Goal: Task Accomplishment & Management: Use online tool/utility

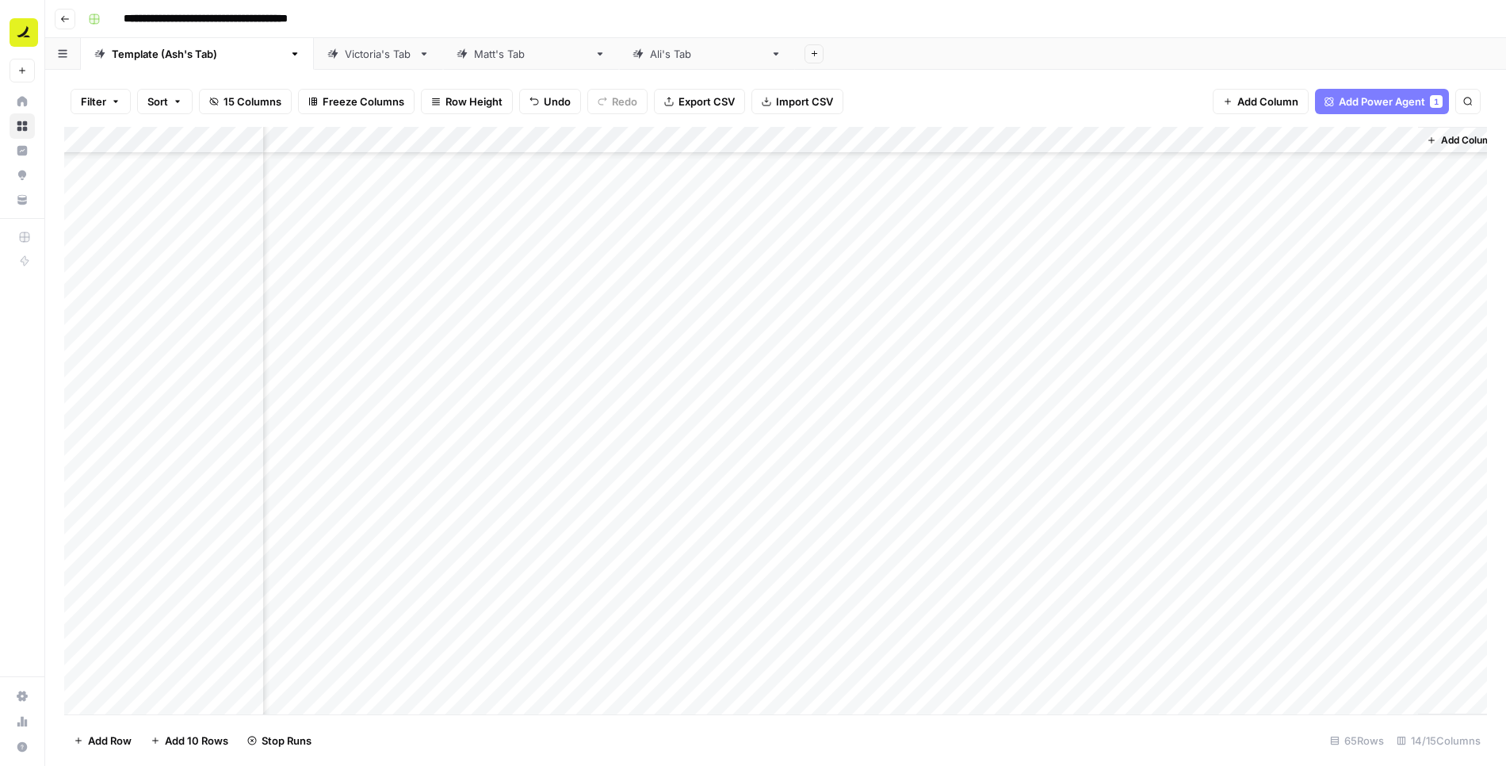
scroll to position [1140, 738]
click at [904, 271] on div "Add Column" at bounding box center [775, 421] width 1423 height 588
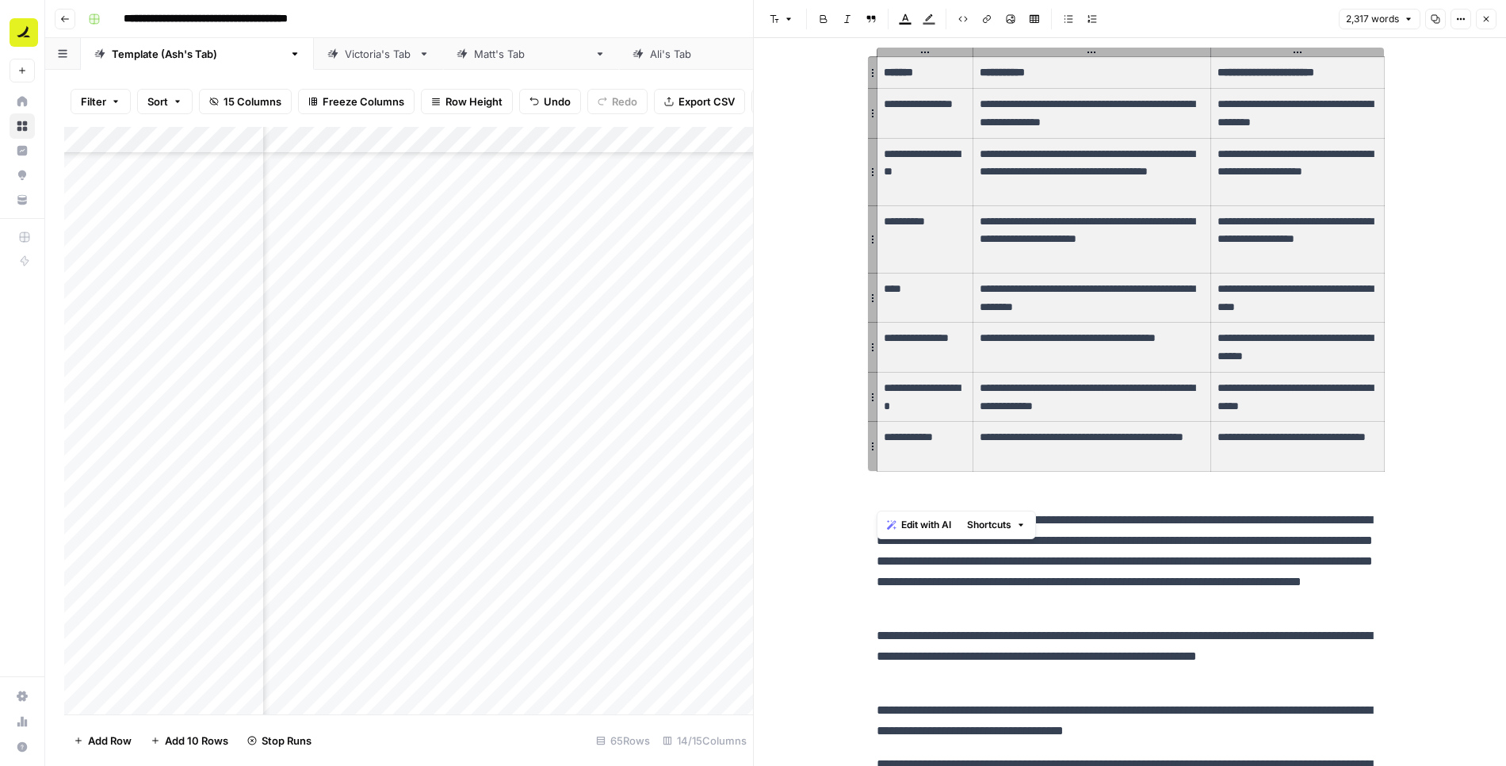
scroll to position [1358, 0]
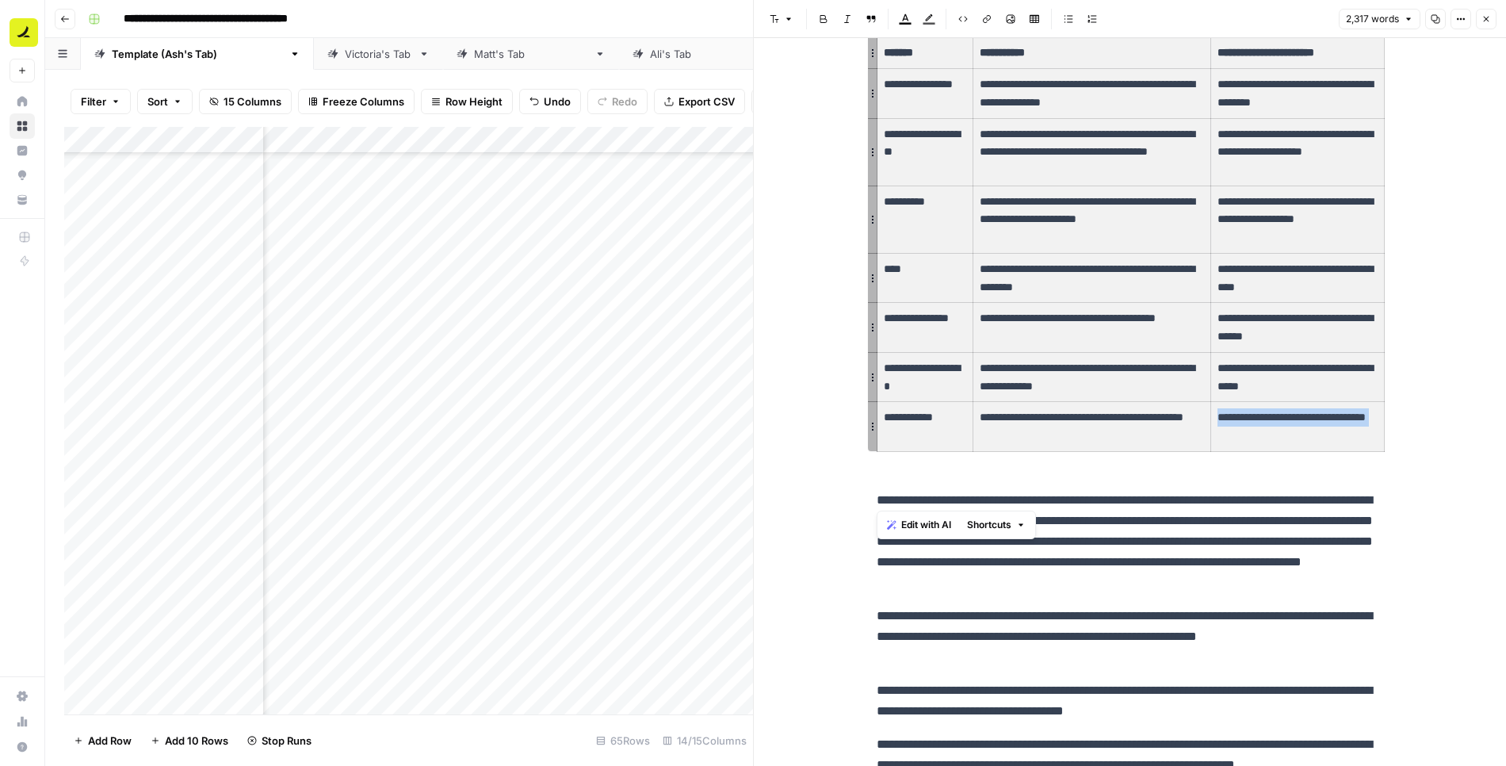
drag, startPoint x: 882, startPoint y: 232, endPoint x: 1311, endPoint y: 450, distance: 480.8
click at [904, 522] on p "**********" at bounding box center [1130, 541] width 507 height 103
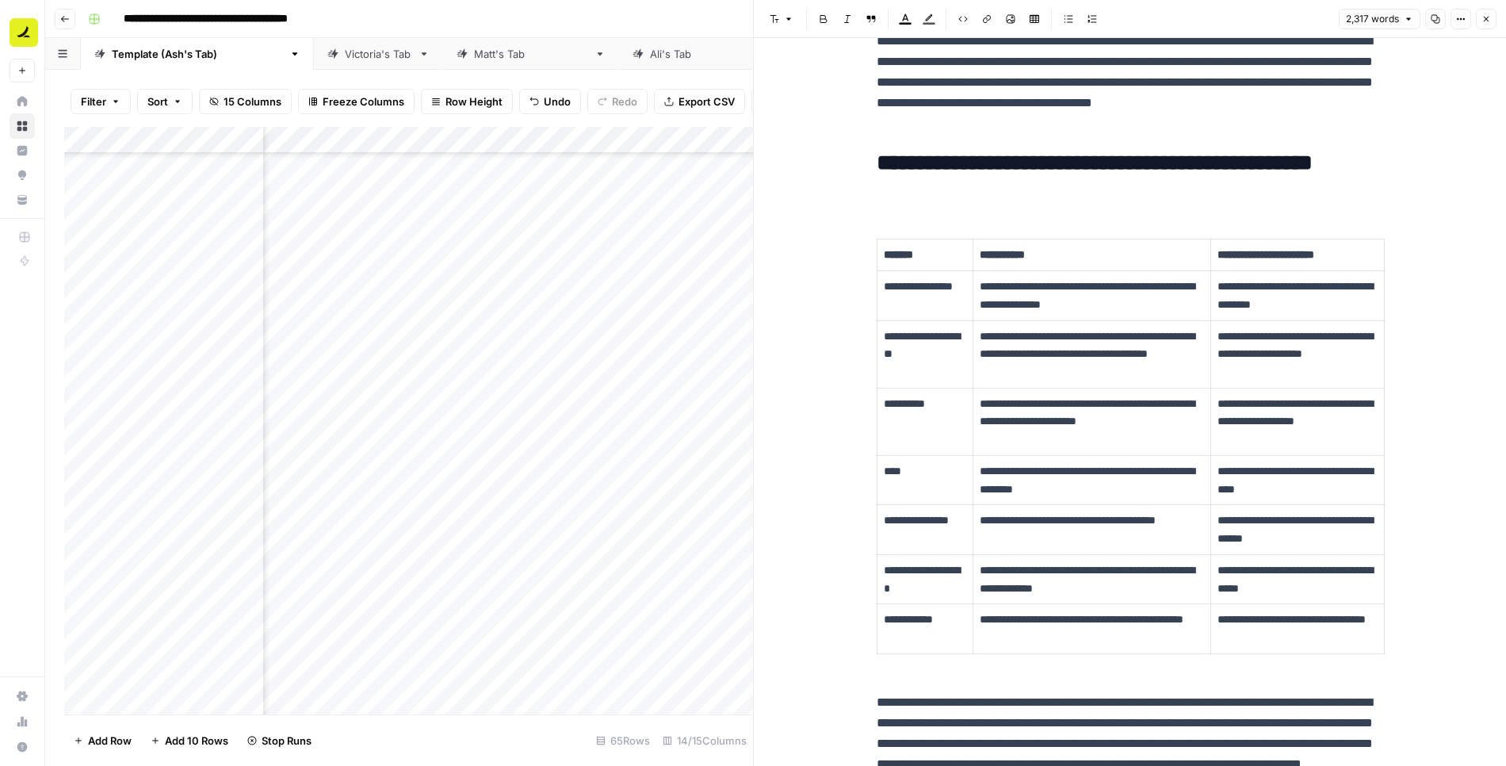
scroll to position [1096, 0]
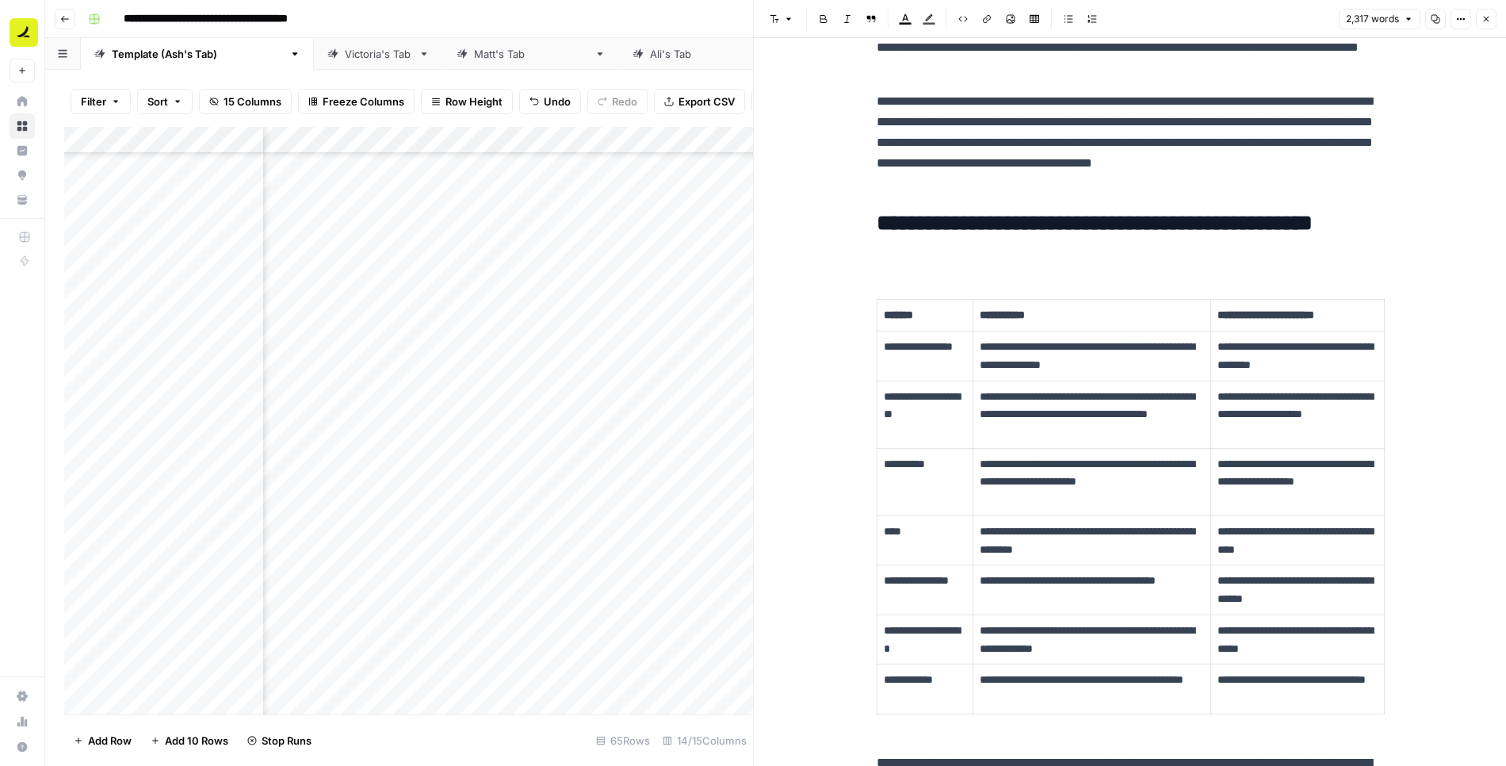
click at [904, 19] on button "Close" at bounding box center [1486, 19] width 21 height 21
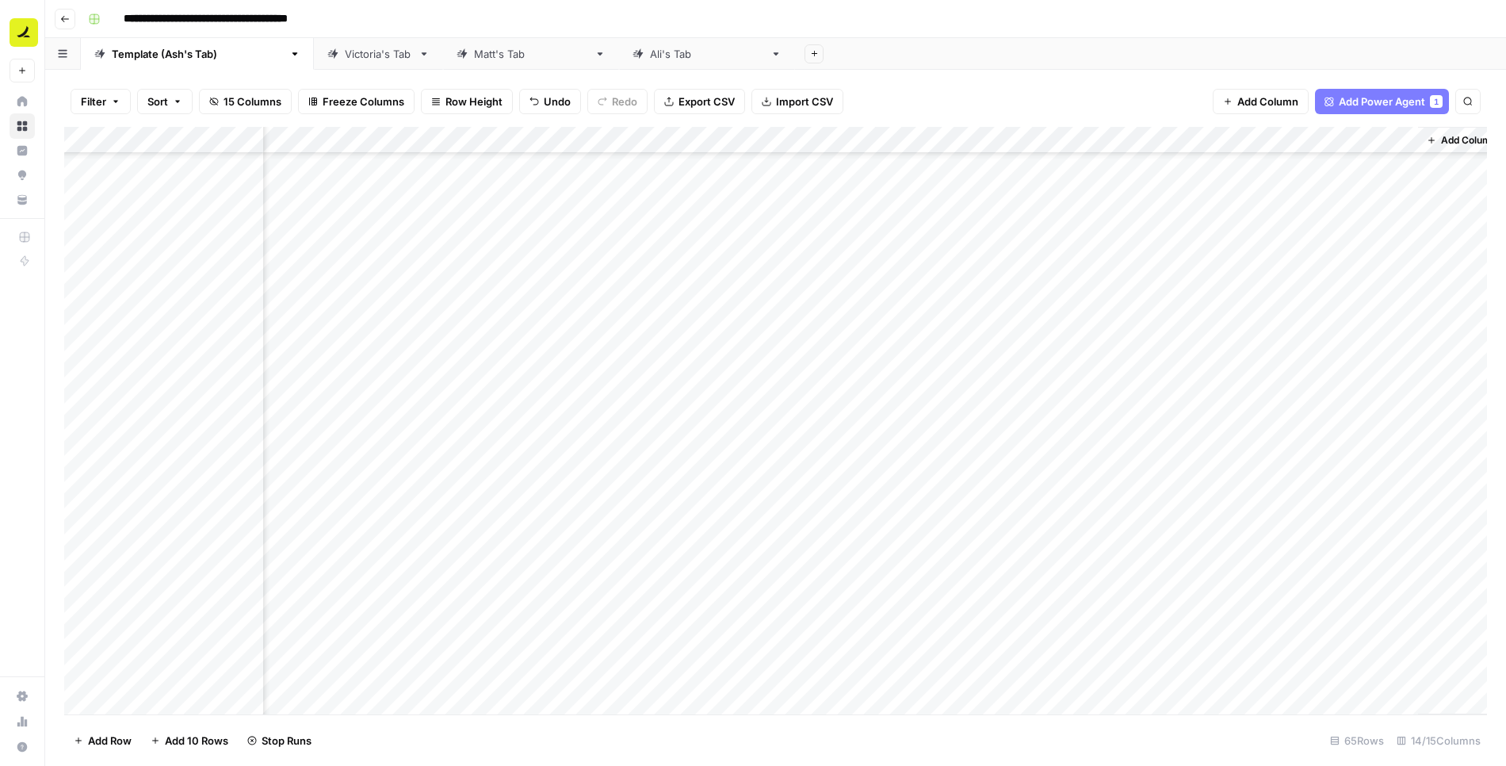
click at [904, 140] on div "Add Column" at bounding box center [775, 421] width 1423 height 588
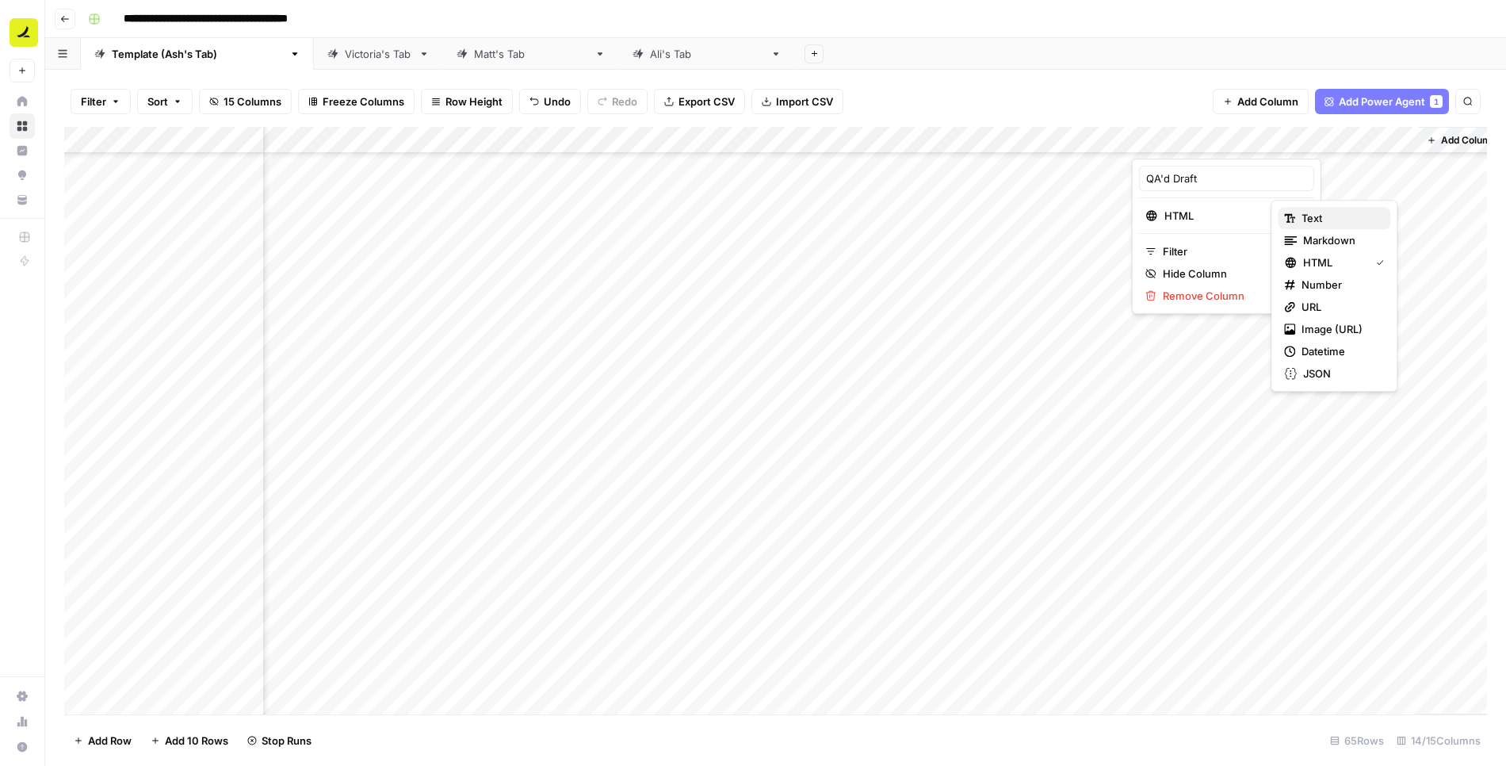
click at [904, 216] on span "Text" at bounding box center [1340, 218] width 76 height 16
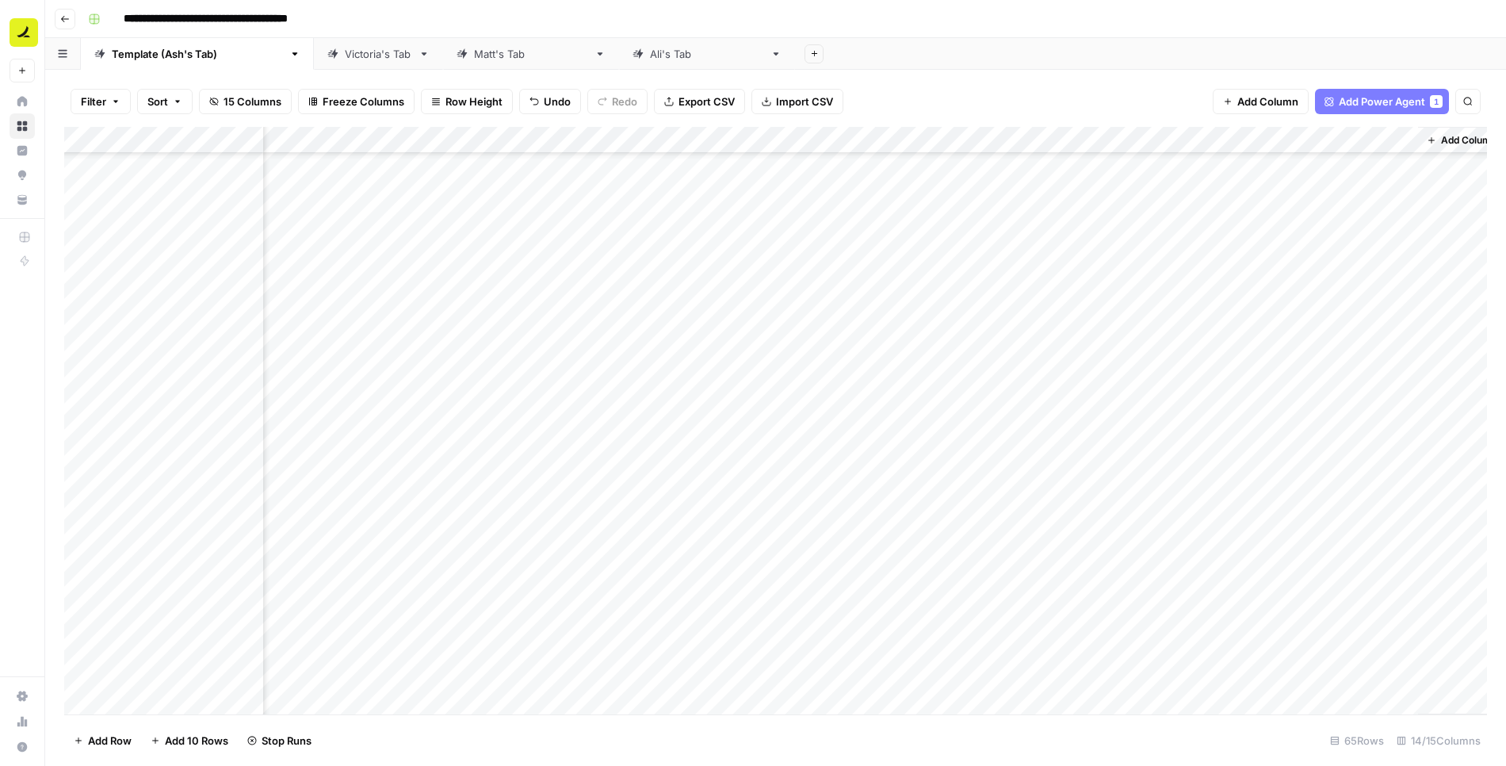
click at [904, 261] on div "Add Column" at bounding box center [775, 421] width 1423 height 588
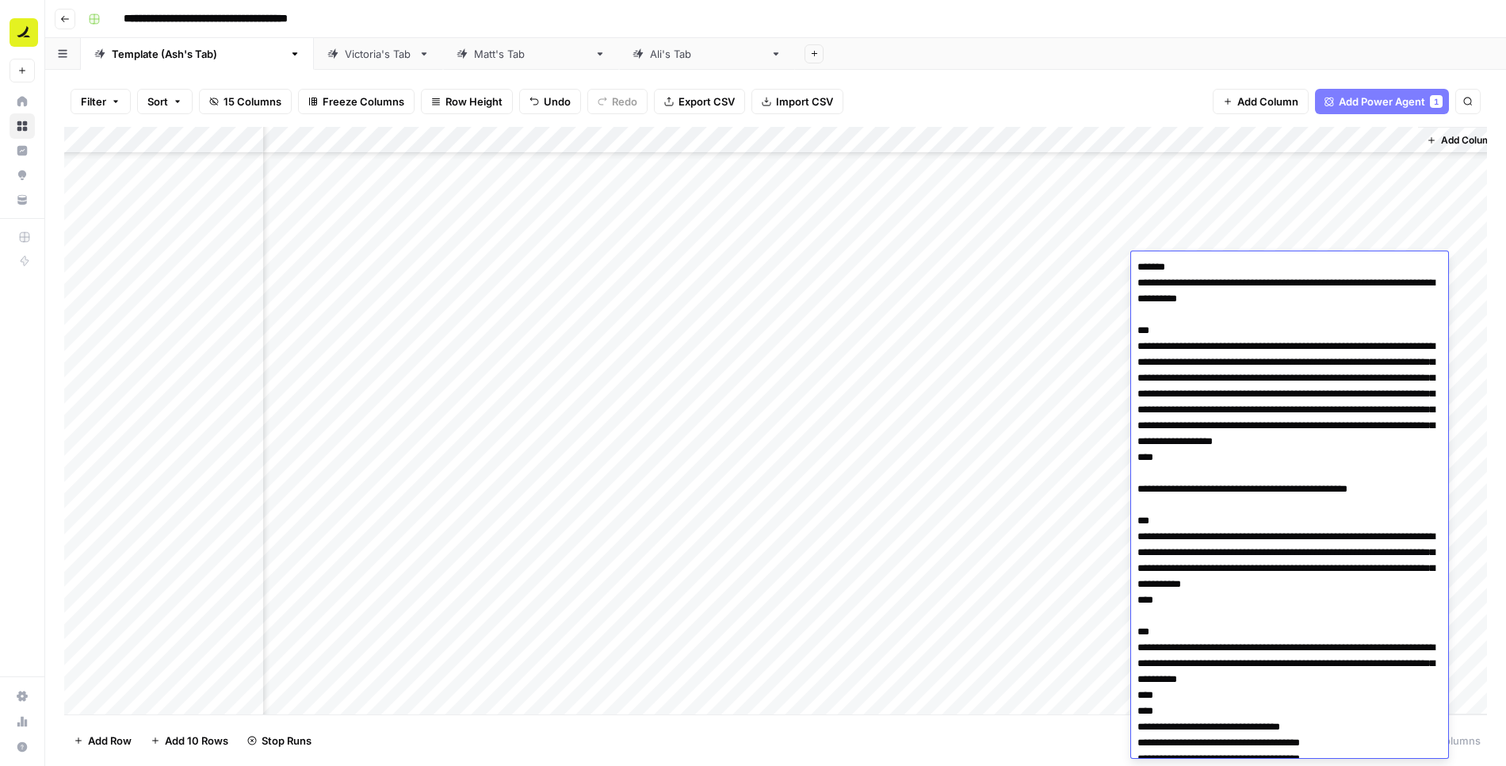
scroll to position [9318, 0]
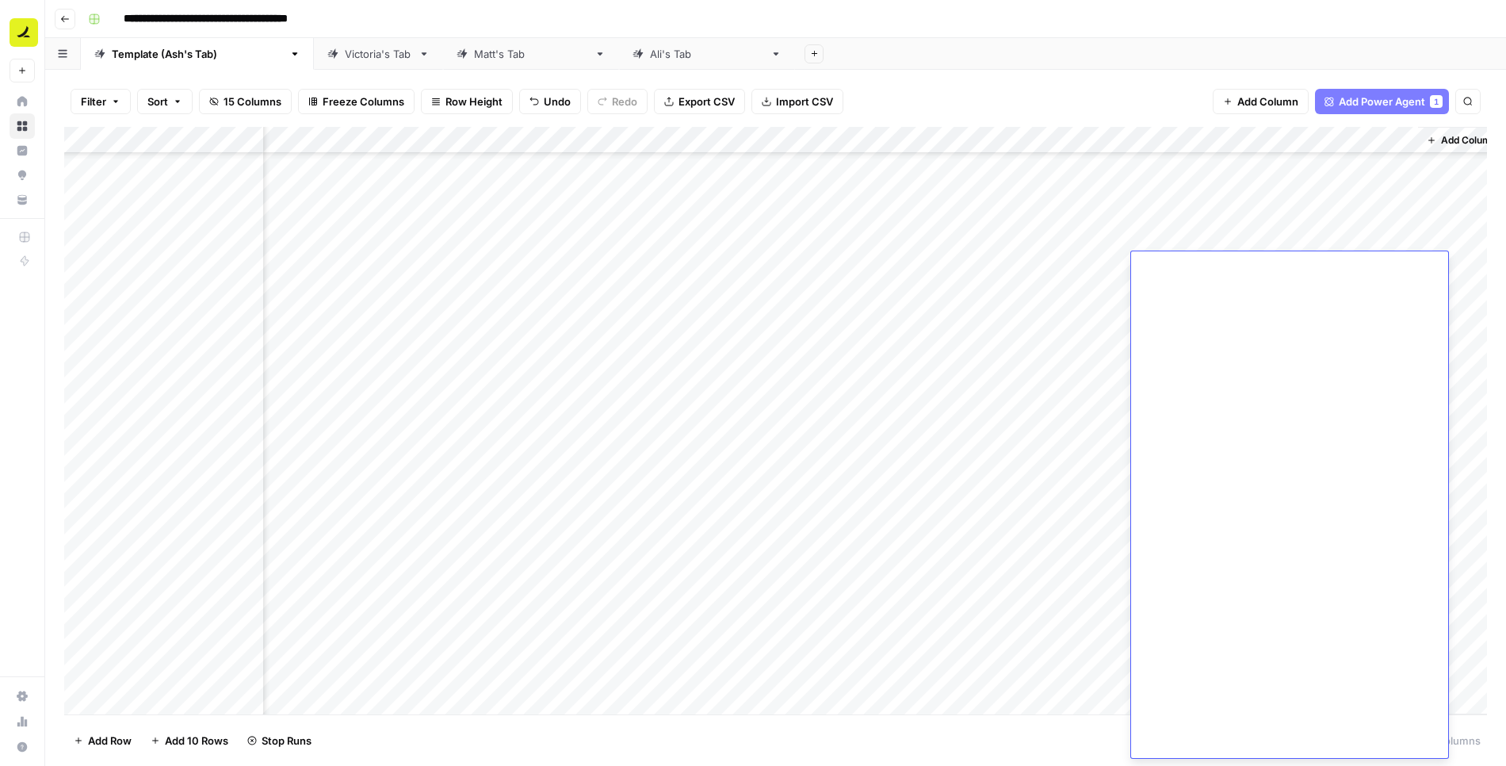
click at [904, 141] on div "Add Column" at bounding box center [775, 421] width 1423 height 588
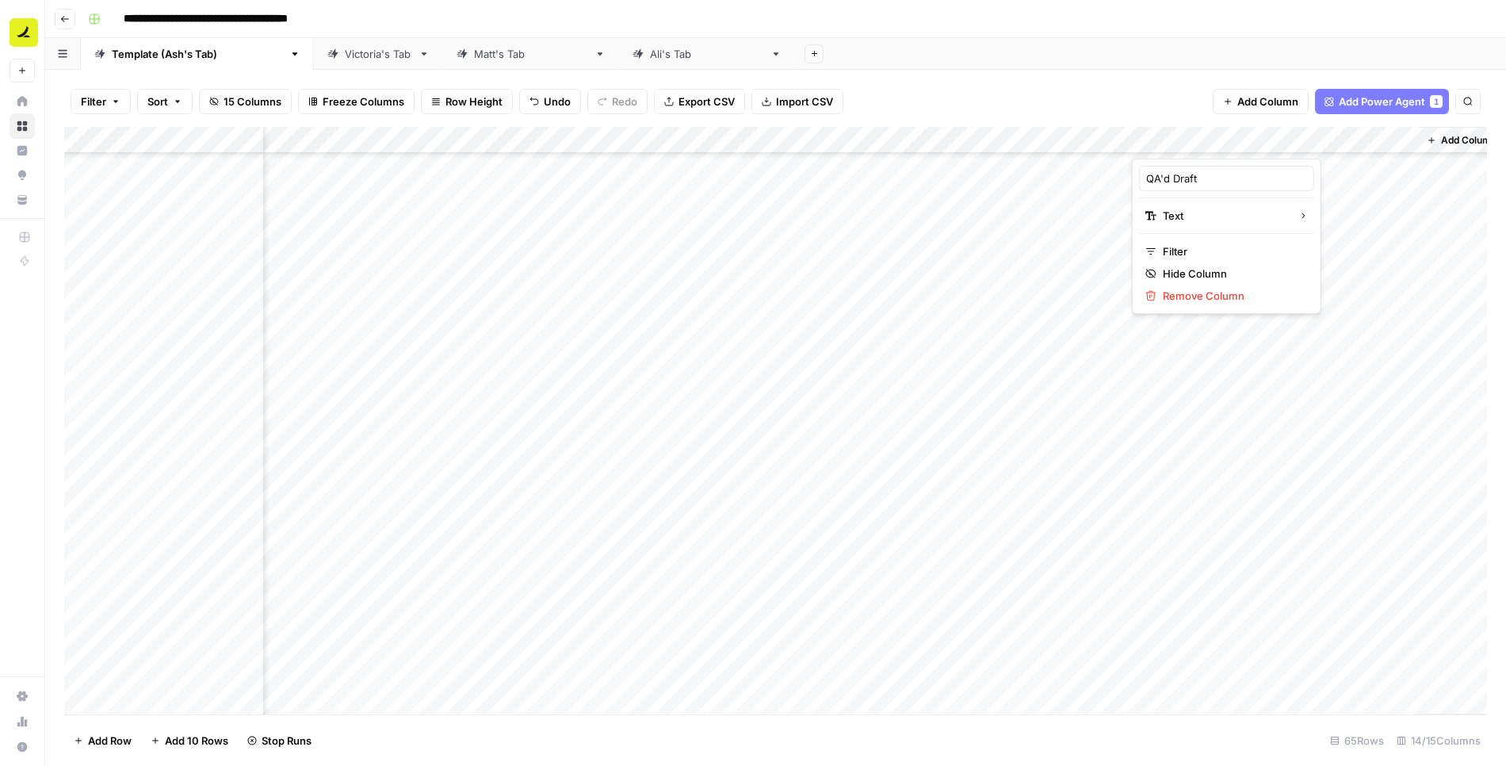
click at [904, 263] on div "Add Column" at bounding box center [775, 421] width 1423 height 588
click at [904, 266] on div "Add Column" at bounding box center [775, 421] width 1423 height 588
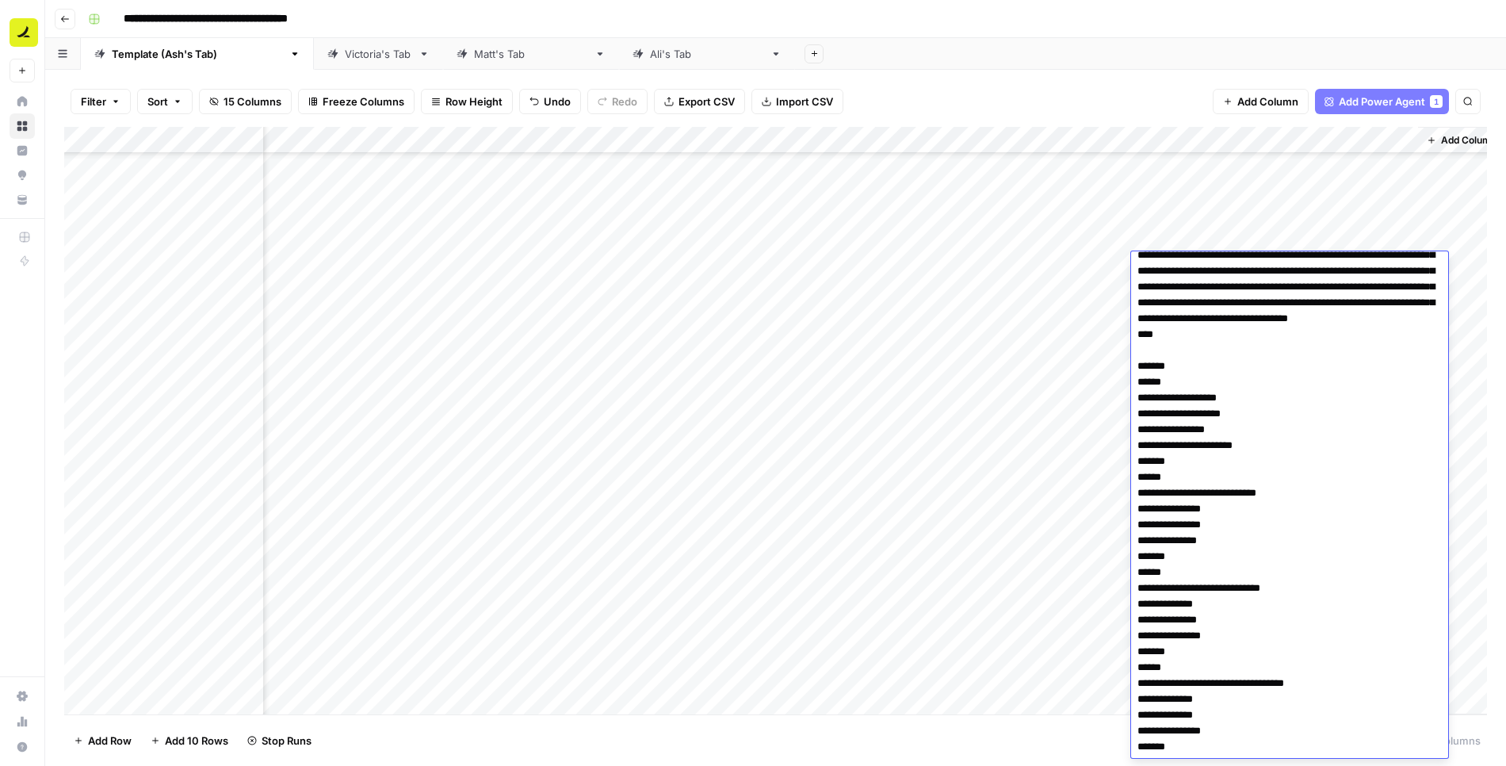
scroll to position [2798, 0]
